Goal: Transaction & Acquisition: Purchase product/service

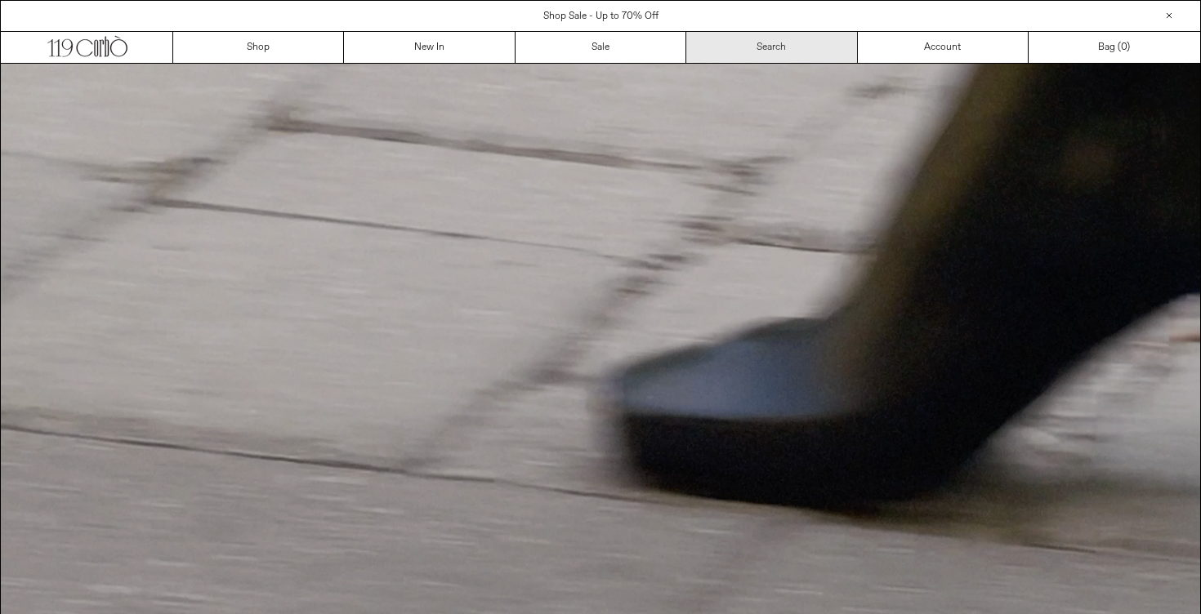
click at [774, 48] on link "Search" at bounding box center [771, 47] width 171 height 31
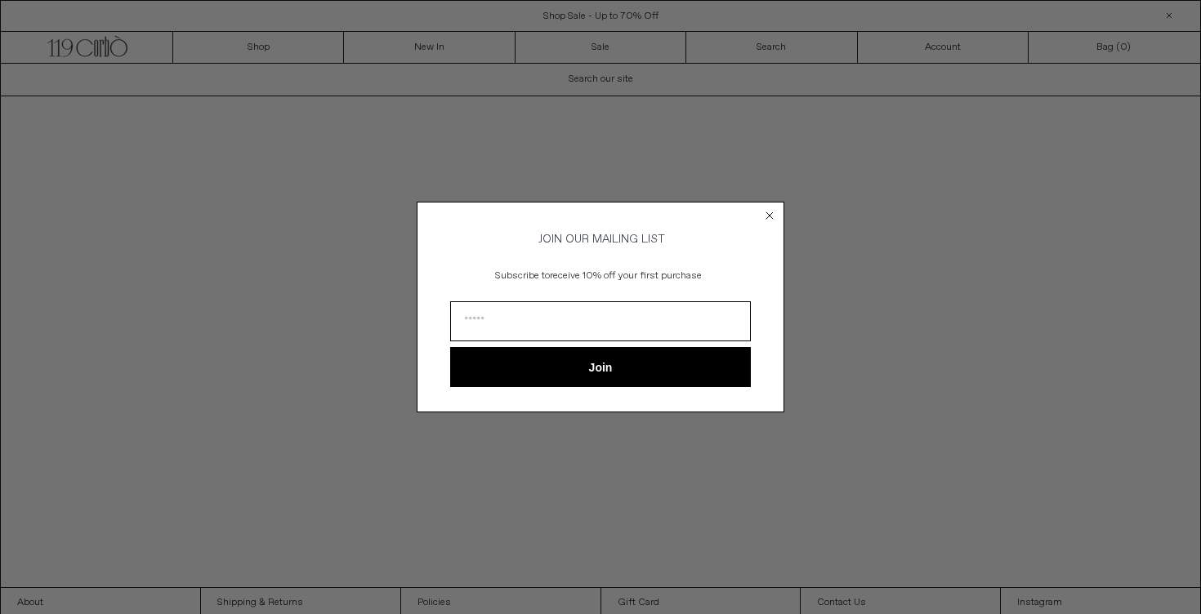
click at [772, 210] on circle "Close dialog" at bounding box center [770, 215] width 16 height 16
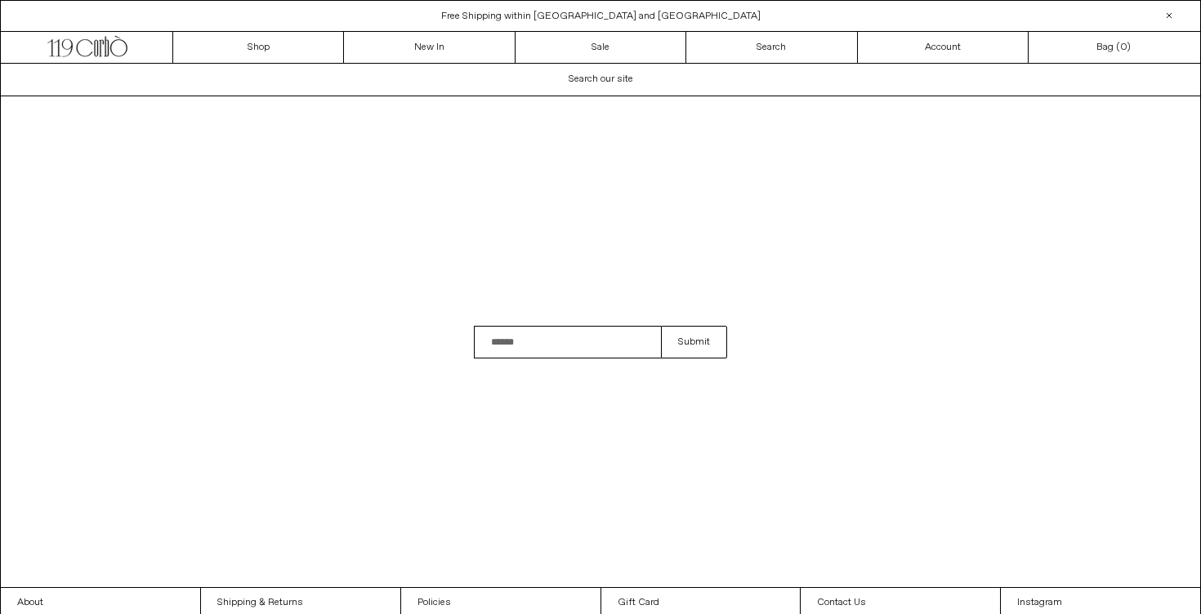
click at [549, 339] on input "Search" at bounding box center [567, 342] width 187 height 33
type input "******"
click at [661, 326] on button "Submit" at bounding box center [694, 342] width 66 height 33
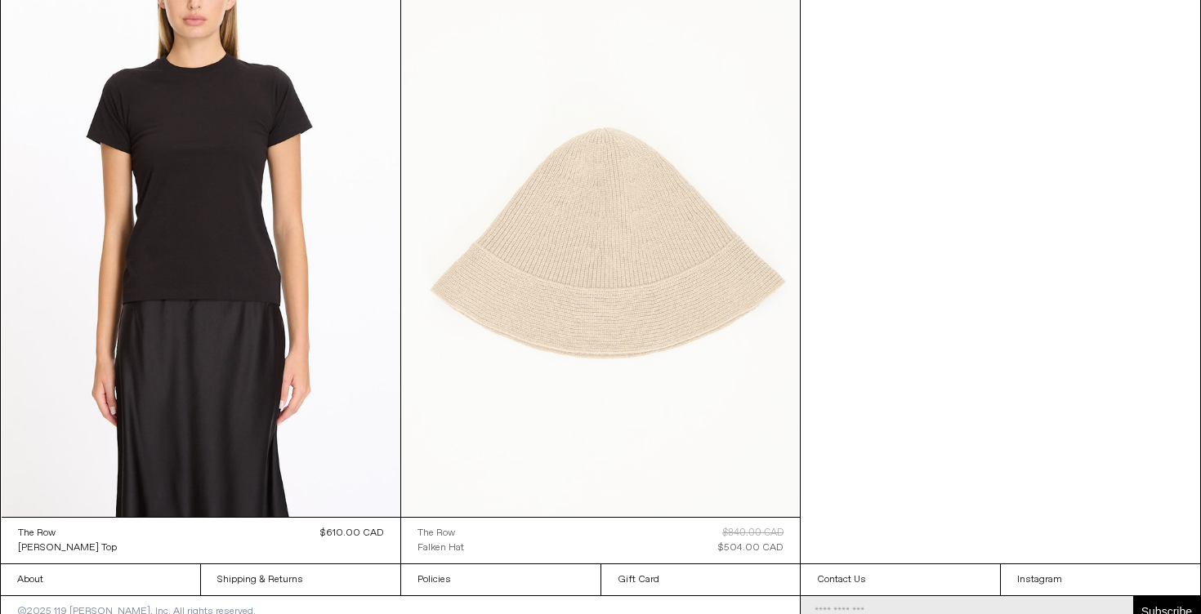
scroll to position [307, 0]
